Goal: Register for event/course

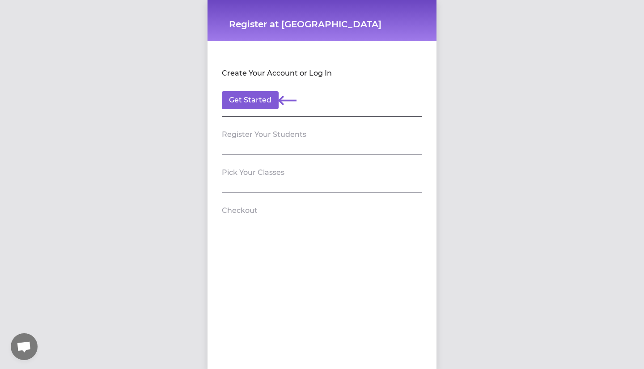
click at [241, 143] on section "Register Your Students" at bounding box center [322, 136] width 200 height 38
click at [250, 99] on button "Get Started" at bounding box center [250, 100] width 57 height 18
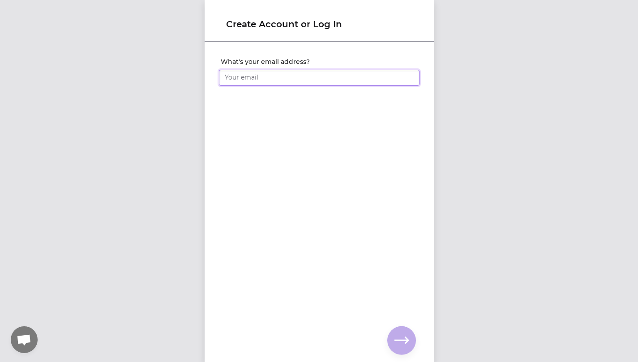
click at [257, 75] on input "What's your email address?" at bounding box center [319, 78] width 200 height 16
type input "[EMAIL_ADDRESS][DOMAIN_NAME]"
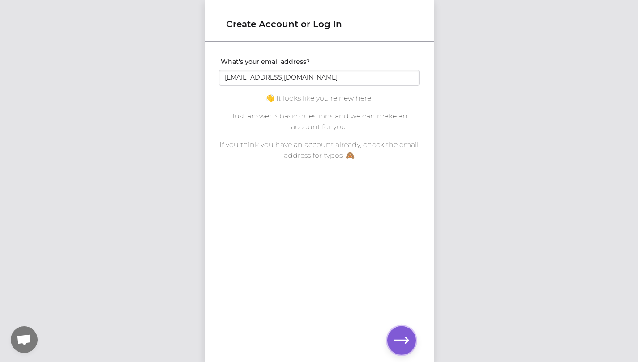
click at [399, 343] on icon "button" at bounding box center [401, 341] width 14 height 14
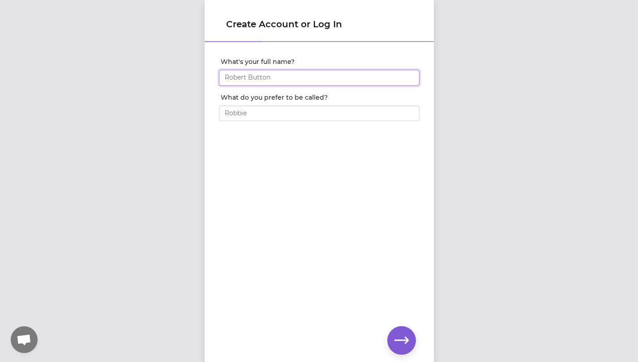
click at [319, 78] on input "What's your full name?" at bounding box center [319, 78] width 200 height 16
type input "[PERSON_NAME]"
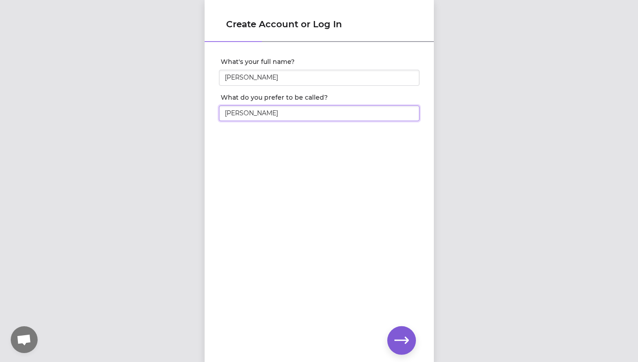
type input "Jenn"
click at [408, 346] on button "button" at bounding box center [401, 341] width 29 height 29
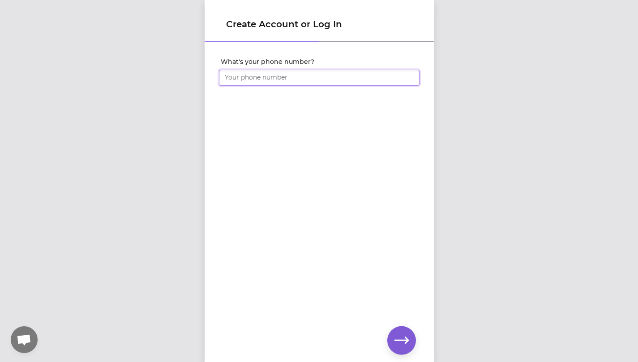
click at [283, 84] on input "What's your phone number?" at bounding box center [319, 78] width 200 height 16
type input "[PHONE_NUMBER]"
click at [398, 345] on icon "button" at bounding box center [401, 341] width 14 height 14
click at [394, 340] on icon "button" at bounding box center [401, 341] width 14 height 14
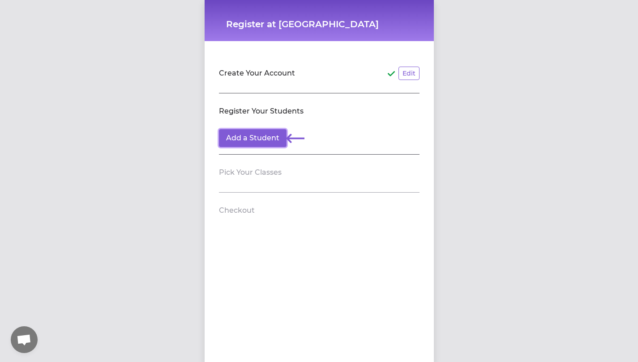
click at [244, 137] on button "Add a Student" at bounding box center [253, 138] width 68 height 18
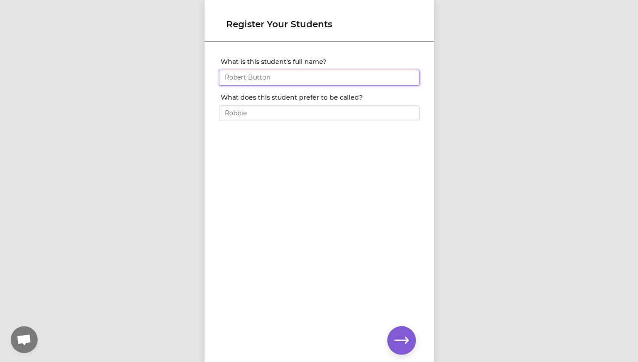
click at [259, 80] on input "What is this student's full name?" at bounding box center [319, 78] width 200 height 16
type input "[PERSON_NAME]"
click at [248, 116] on input "What does this student prefer to be called?" at bounding box center [319, 114] width 200 height 16
type input "[PERSON_NAME]"
click at [398, 341] on icon "button" at bounding box center [401, 341] width 14 height 14
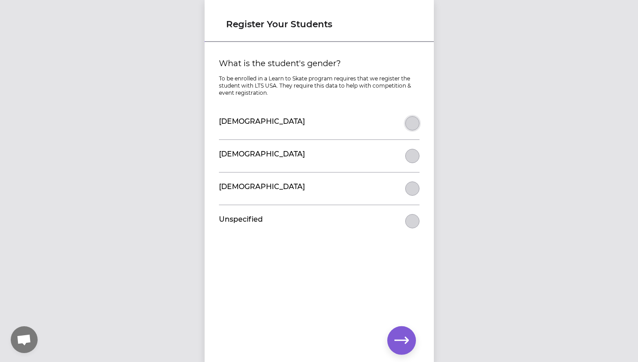
click at [405, 125] on button "What is the student's gender?" at bounding box center [412, 123] width 14 height 14
click at [404, 329] on button "button" at bounding box center [401, 341] width 29 height 29
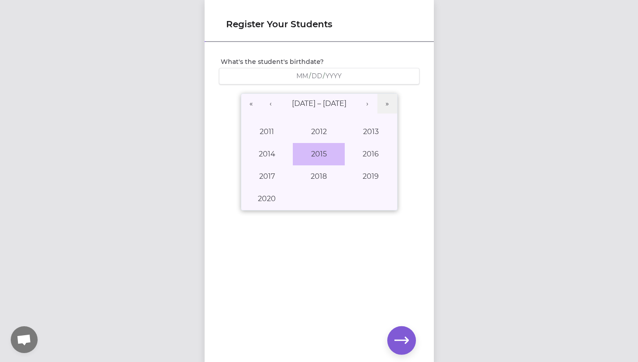
click at [318, 154] on button "2015" at bounding box center [319, 154] width 52 height 22
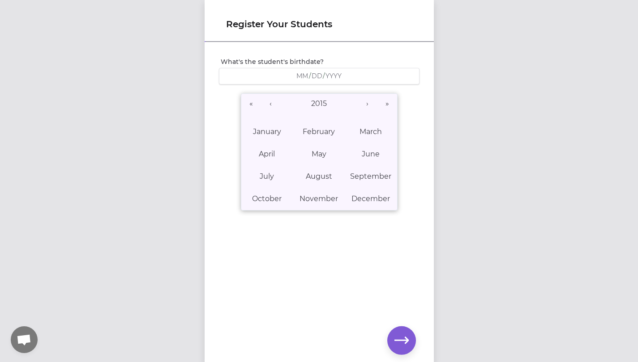
click at [260, 174] on abbr "July" at bounding box center [267, 176] width 14 height 9
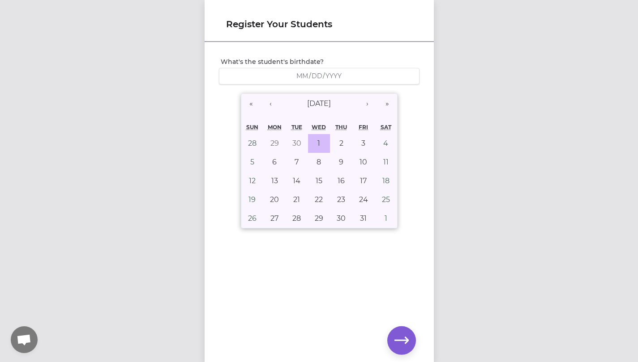
click at [317, 143] on abbr "1" at bounding box center [318, 143] width 3 height 9
type input "[DATE]"
type input "7"
type input "1"
type input "2015"
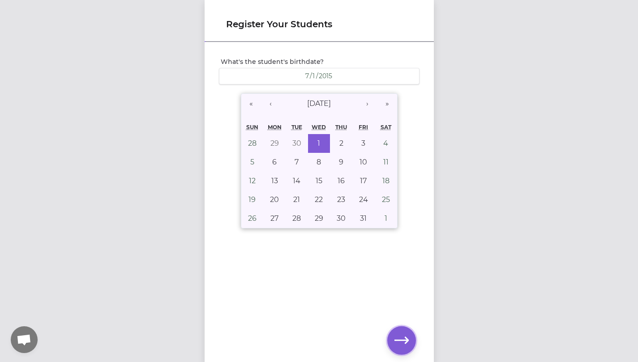
click at [404, 345] on icon "button" at bounding box center [401, 341] width 14 height 14
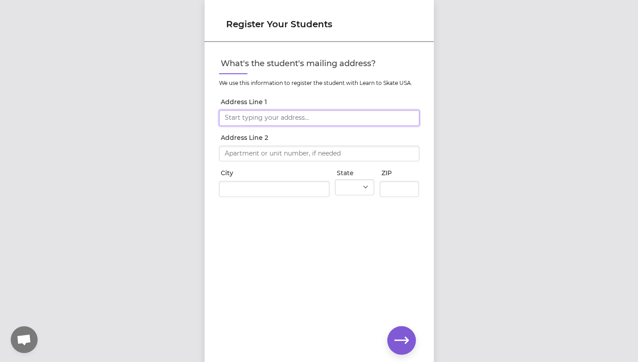
click at [228, 117] on input "Address Line 1" at bounding box center [319, 118] width 200 height 16
type input "[STREET_ADDRESS]"
type input "[PERSON_NAME]"
select select "ID"
type input "83835"
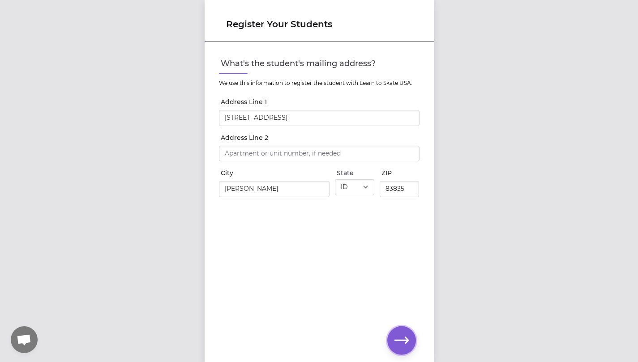
click at [409, 340] on button "button" at bounding box center [401, 341] width 29 height 29
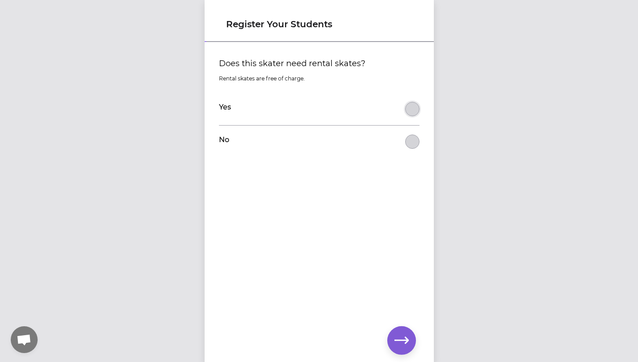
click at [408, 111] on button "Does this skater need rental skates?" at bounding box center [412, 109] width 14 height 14
click at [402, 337] on icon "button" at bounding box center [401, 341] width 14 height 14
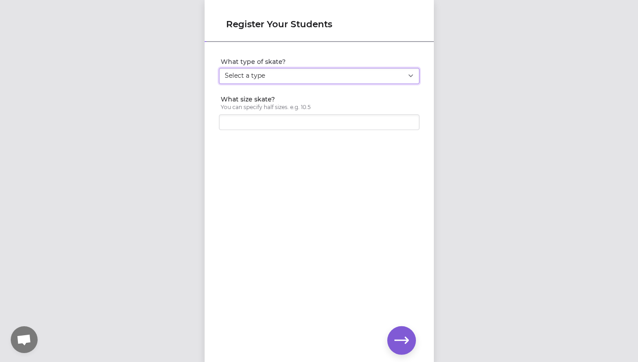
click at [278, 76] on select "Select a type Youth Figure Men's Figure Women's Figure Men's Hockey Women's Hoc…" at bounding box center [319, 76] width 200 height 16
select select "women_figure"
click at [219, 68] on select "Select a type Youth Figure Men's Figure Women's Figure Men's Hockey Women's Hoc…" at bounding box center [319, 76] width 200 height 16
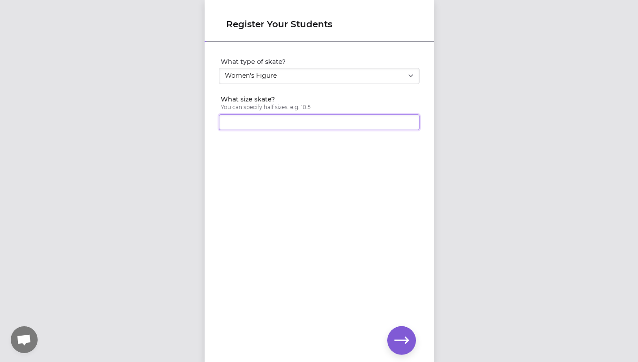
click at [235, 123] on input "What size skate?" at bounding box center [319, 123] width 200 height 16
type input "7.5"
click at [398, 345] on icon "button" at bounding box center [401, 341] width 14 height 14
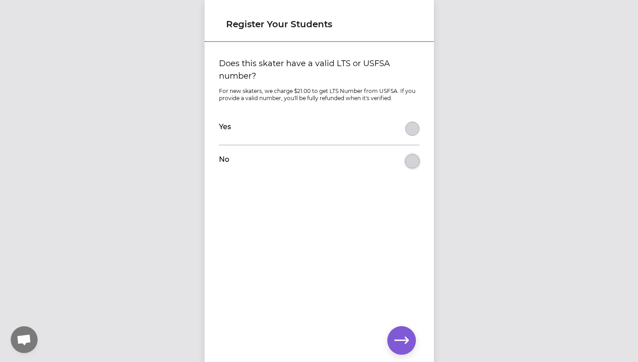
click at [412, 136] on button "Does this skater have a valid LTS or USFSA number?" at bounding box center [412, 129] width 14 height 14
click at [392, 342] on button "button" at bounding box center [401, 341] width 29 height 29
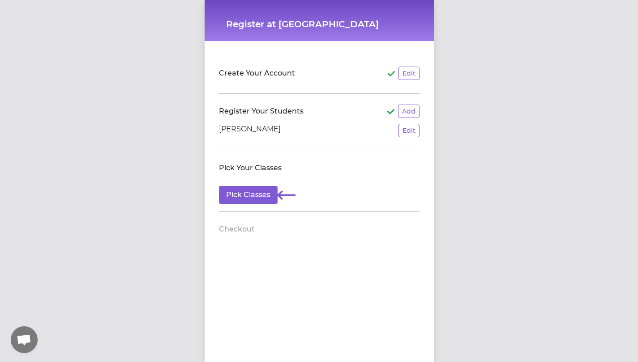
click at [249, 198] on button "Pick Classes" at bounding box center [248, 195] width 59 height 18
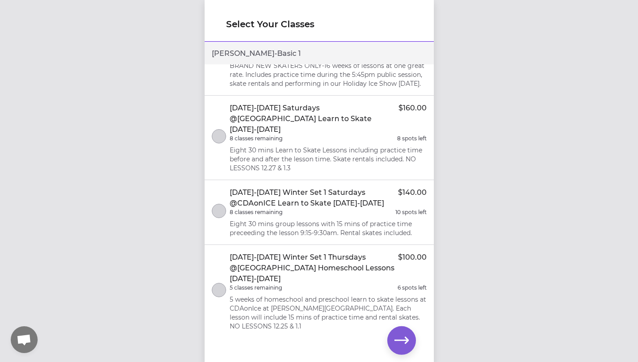
scroll to position [344, 0]
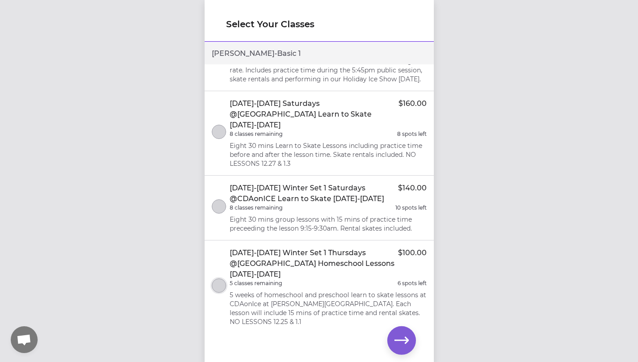
click at [223, 284] on button "select class" at bounding box center [219, 286] width 14 height 14
click at [402, 339] on icon "button" at bounding box center [401, 341] width 14 height 14
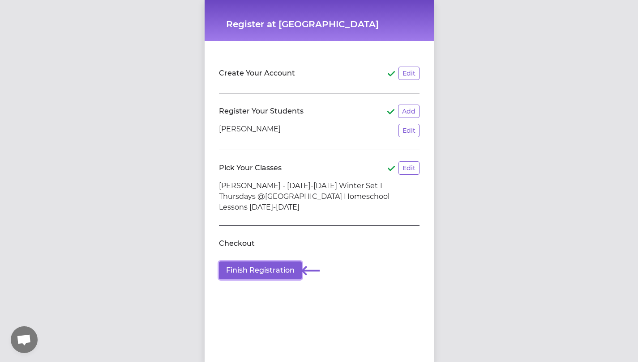
click at [243, 262] on button "Finish Registration" at bounding box center [260, 271] width 83 height 18
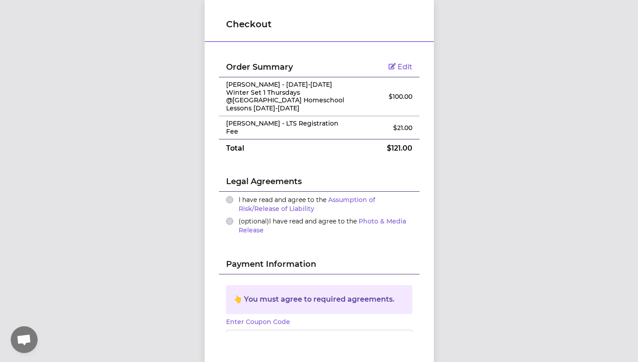
click at [229, 196] on div "I have read and agree to the Assumption of Risk/Release of Liability" at bounding box center [319, 205] width 186 height 18
click at [227, 196] on button "I have read and agree to the Assumption of Risk/Release of Liability" at bounding box center [229, 199] width 7 height 7
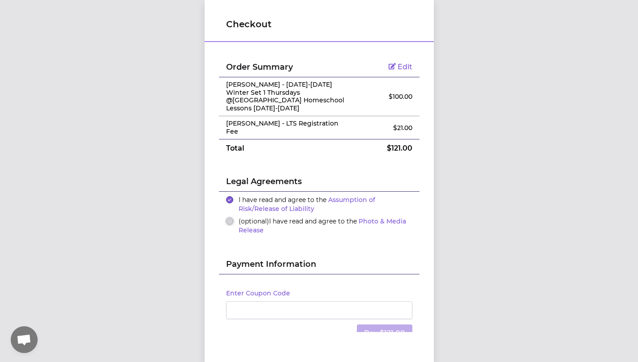
click at [227, 218] on button "(optional) I have read and agree to the Photo & Media Release" at bounding box center [229, 221] width 7 height 7
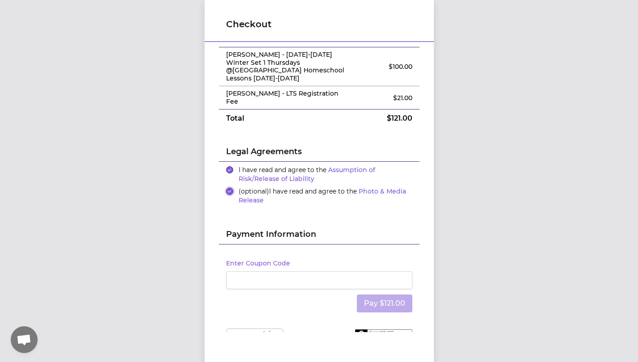
scroll to position [31, 0]
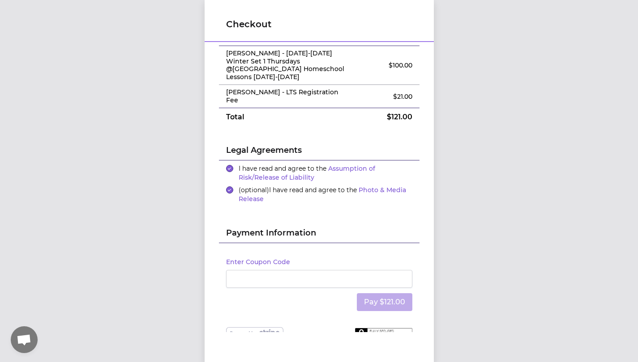
click at [281, 270] on div at bounding box center [319, 279] width 186 height 18
click at [390, 294] on button "Pay $121.00" at bounding box center [384, 303] width 55 height 18
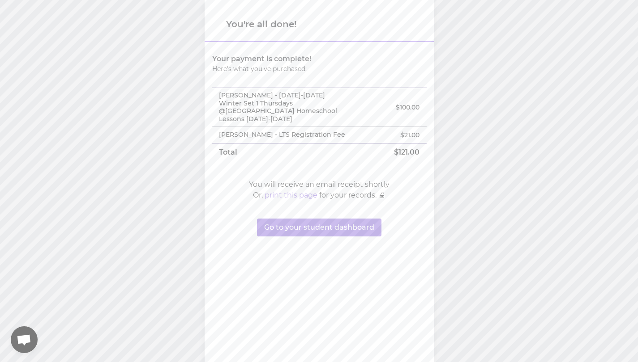
click at [284, 190] on button "print this page" at bounding box center [290, 195] width 53 height 11
